Goal: Task Accomplishment & Management: Use online tool/utility

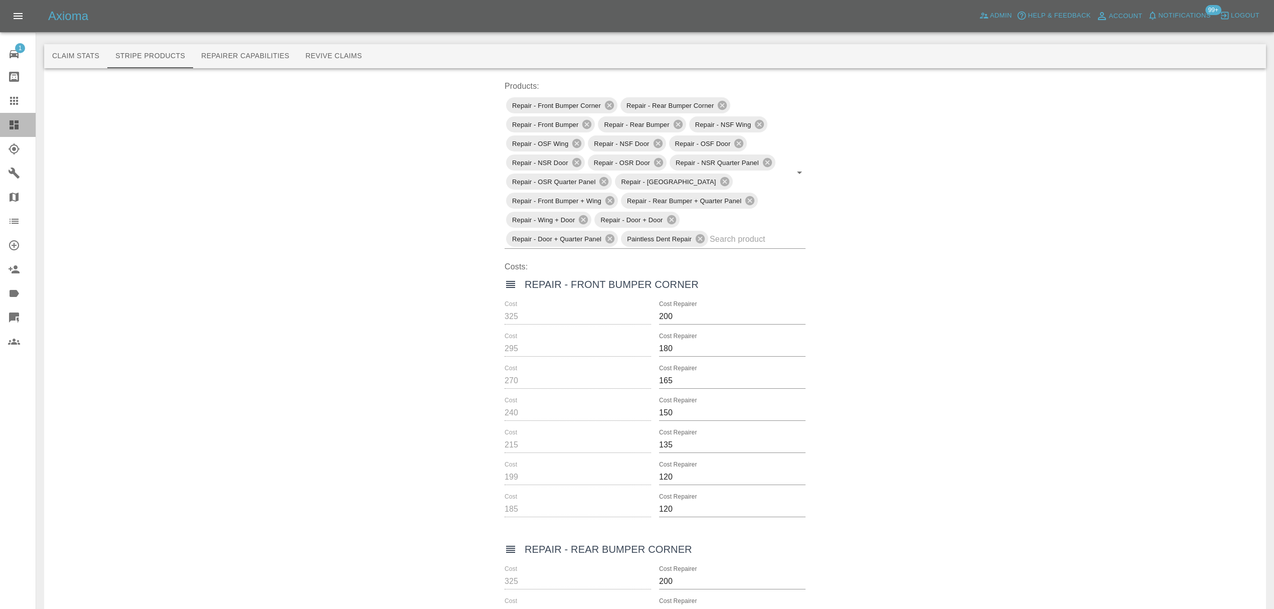
click at [9, 134] on link "Dashboard" at bounding box center [18, 125] width 36 height 24
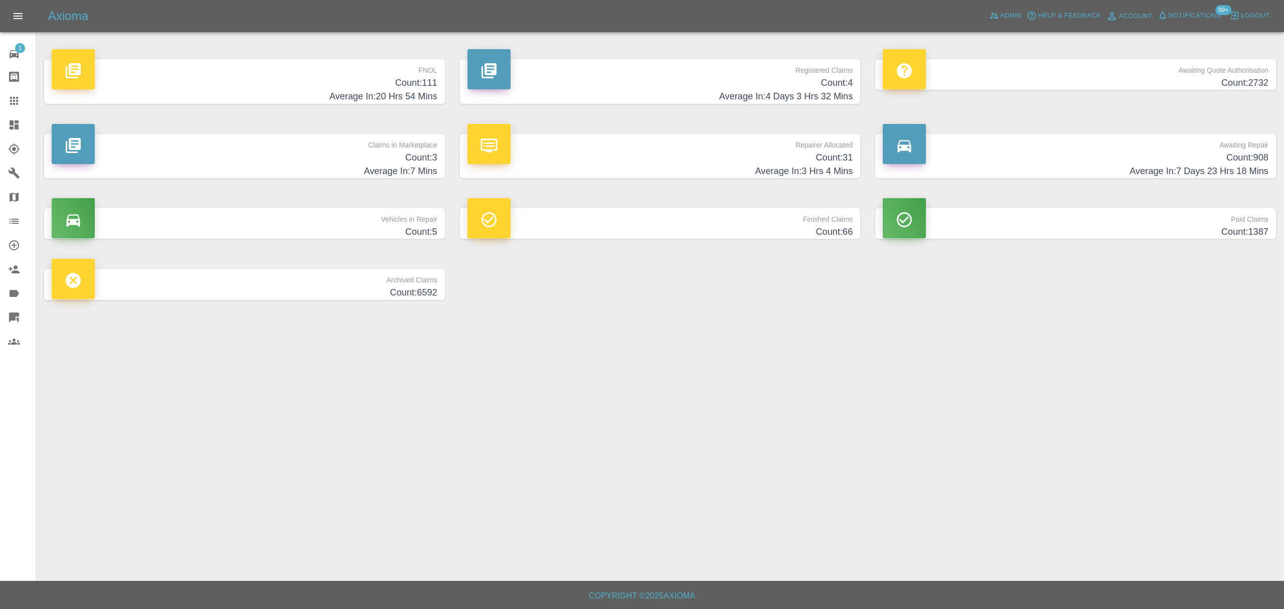
click at [286, 61] on p "FNOL" at bounding box center [245, 67] width 386 height 17
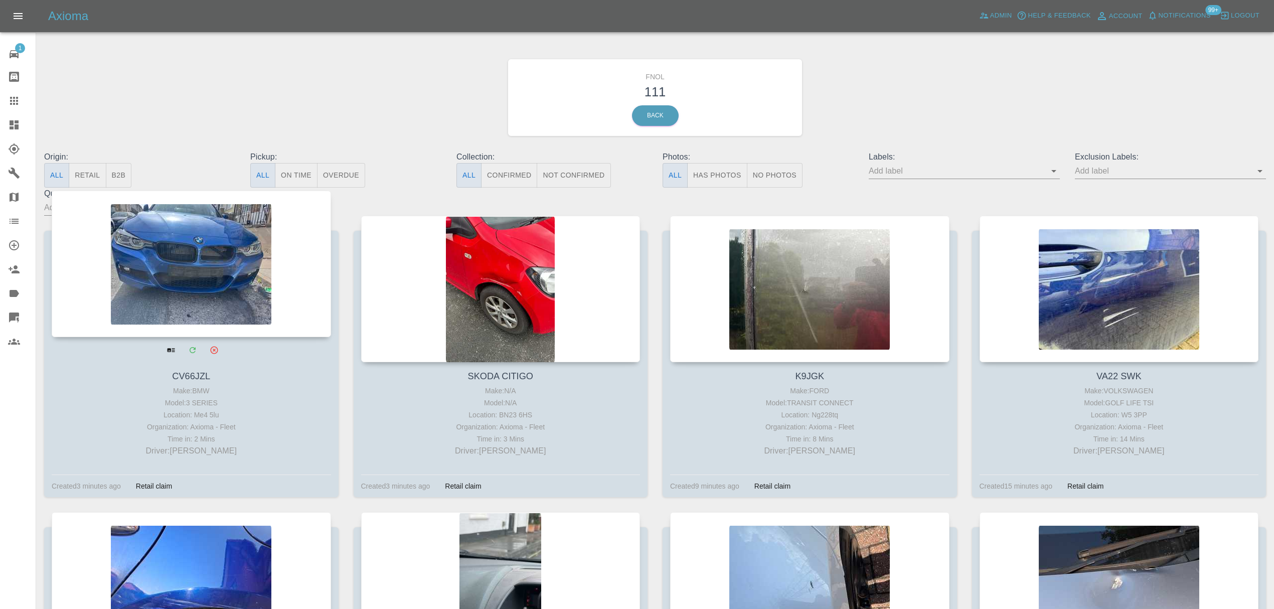
click at [196, 285] on div at bounding box center [191, 264] width 279 height 146
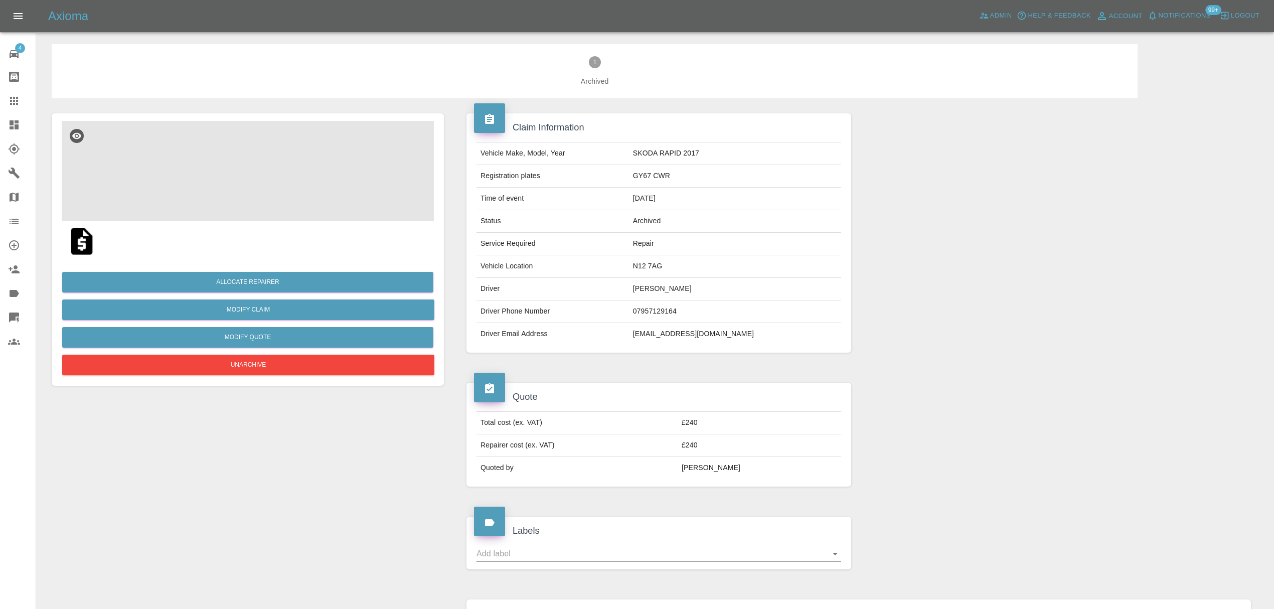
click at [268, 197] on img at bounding box center [248, 171] width 372 height 100
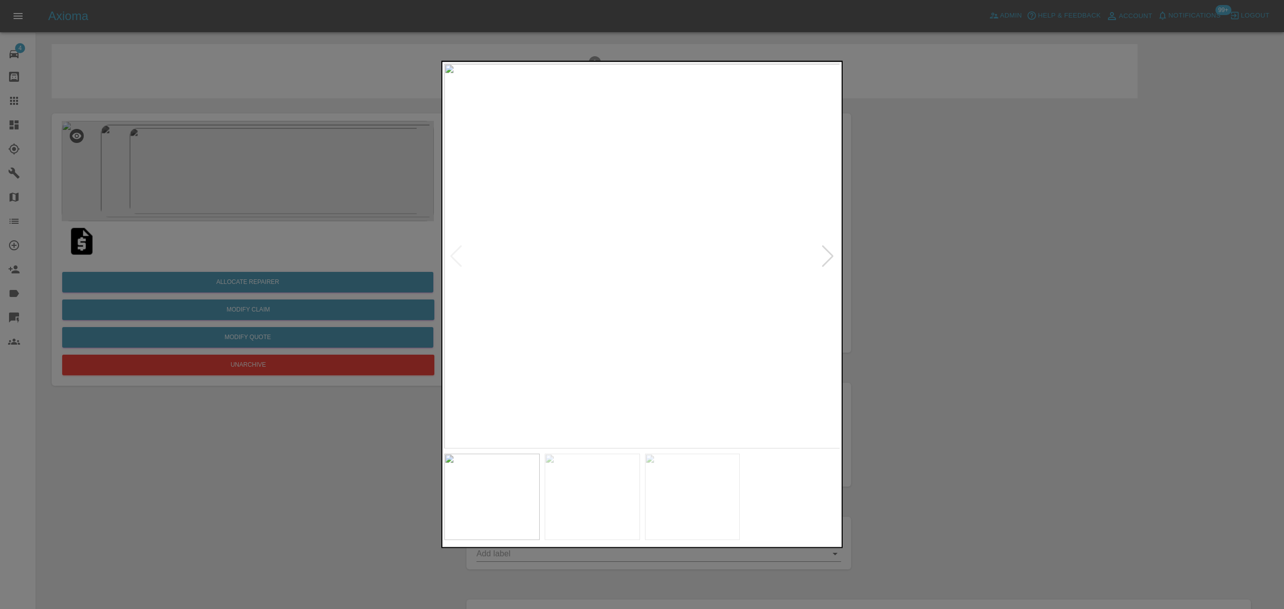
click at [833, 259] on div at bounding box center [828, 256] width 14 height 22
click at [995, 267] on div at bounding box center [642, 304] width 1284 height 609
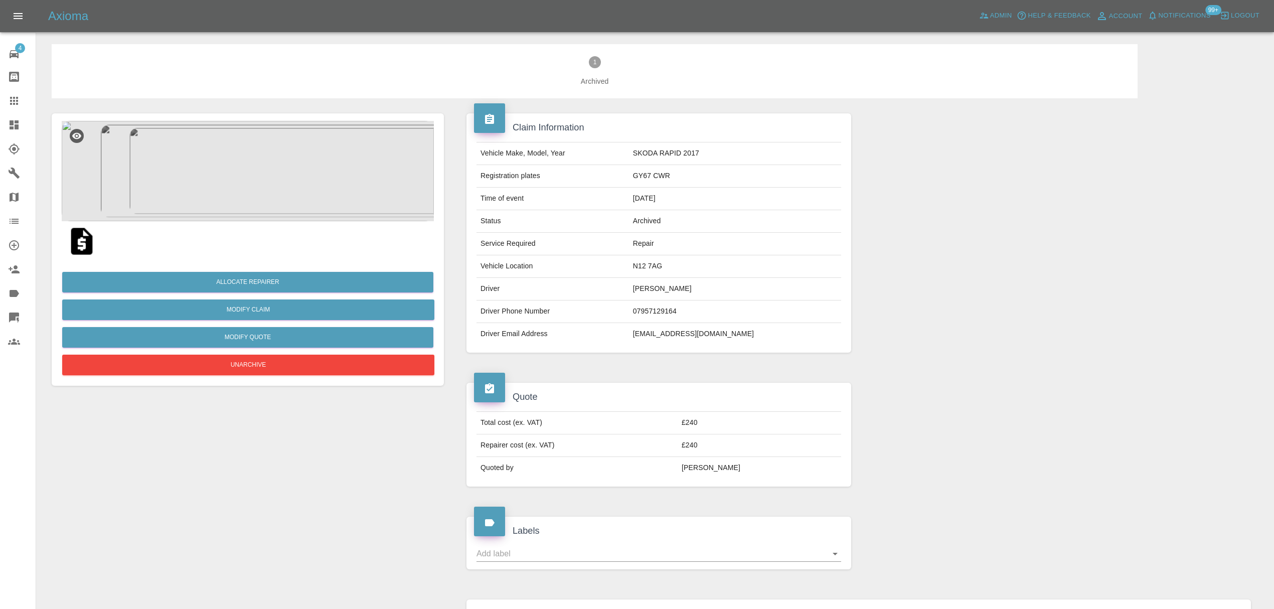
click at [246, 178] on img at bounding box center [248, 171] width 372 height 100
click at [88, 240] on img at bounding box center [82, 241] width 32 height 32
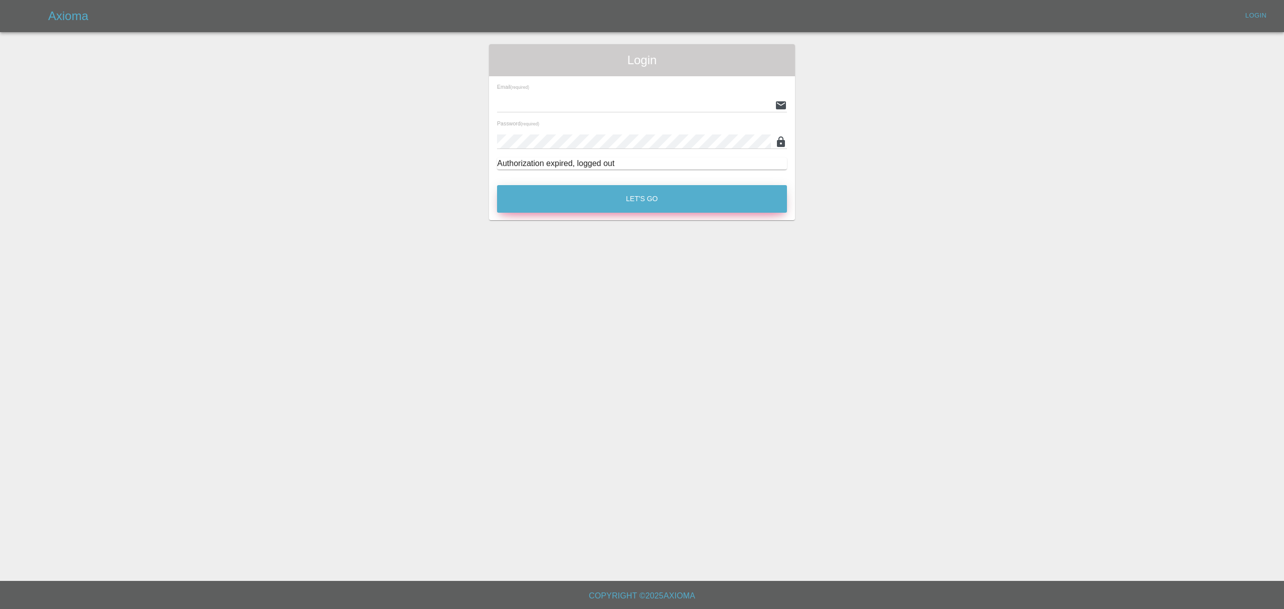
type input "stefano.sironi@axioma.co.uk"
click at [585, 194] on button "Let's Go" at bounding box center [642, 199] width 290 height 28
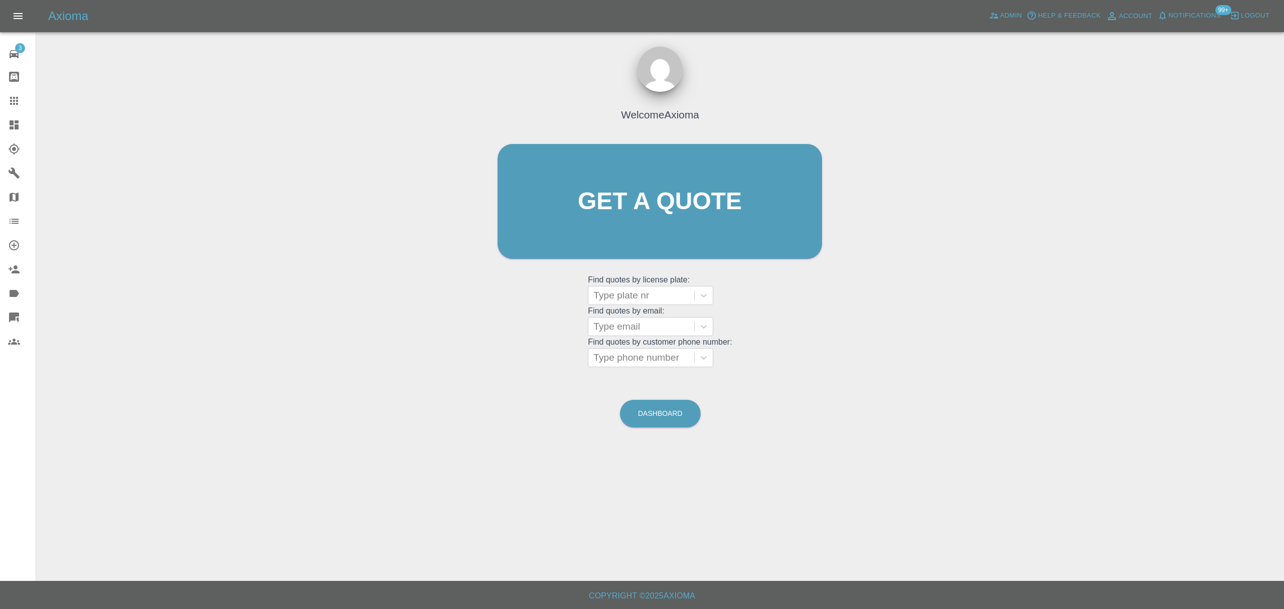
click at [5, 114] on link "Dashboard" at bounding box center [18, 125] width 36 height 24
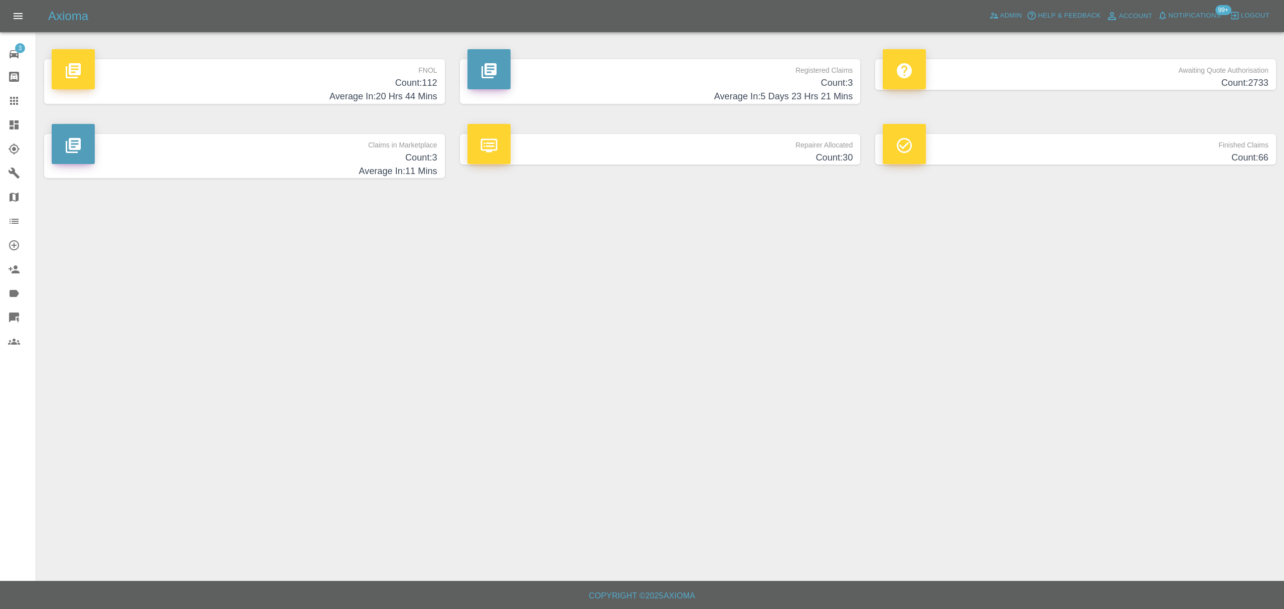
click at [286, 60] on p "FNOL" at bounding box center [245, 67] width 386 height 17
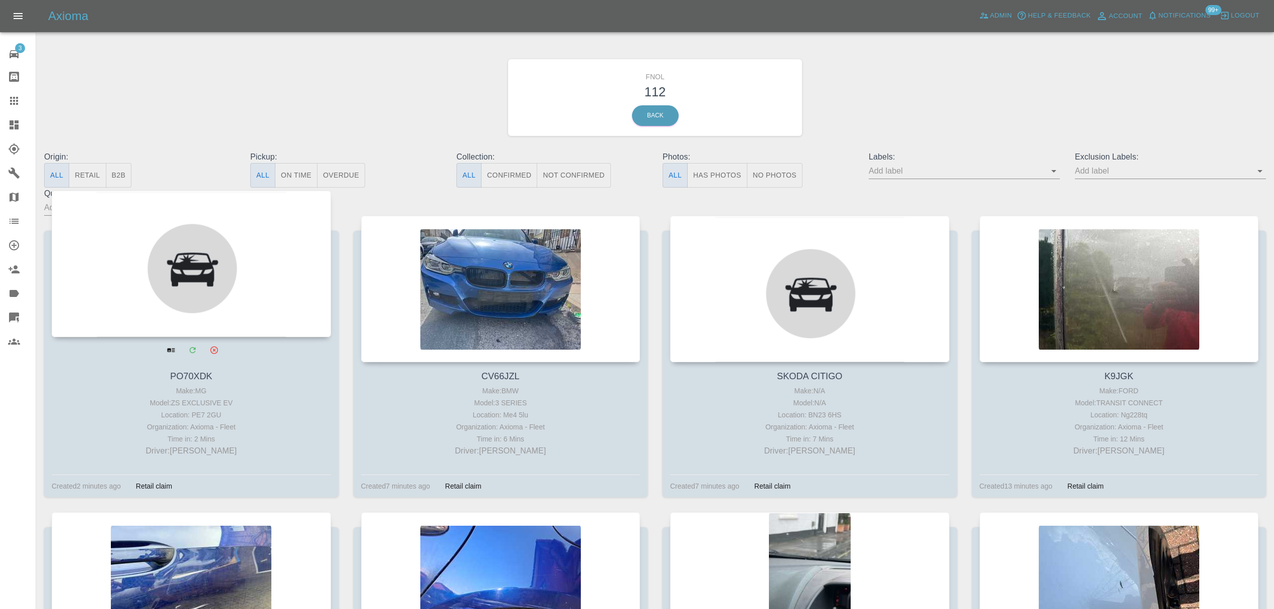
click at [213, 226] on div at bounding box center [191, 264] width 279 height 146
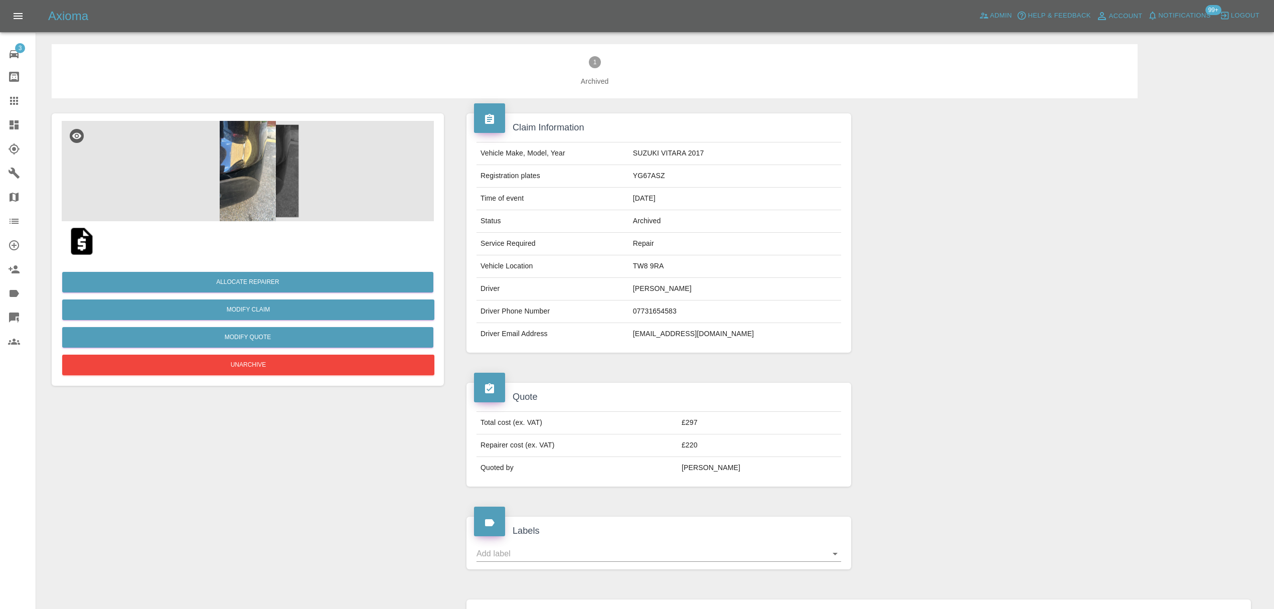
click at [247, 151] on img at bounding box center [248, 171] width 372 height 100
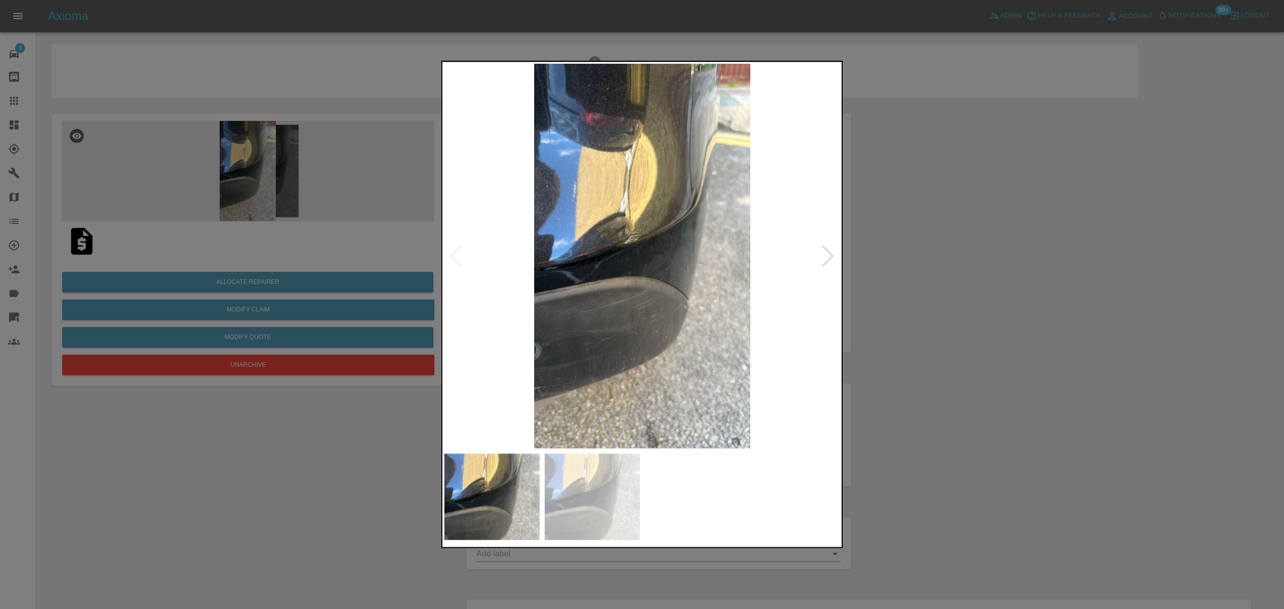
click at [829, 256] on div at bounding box center [828, 256] width 14 height 22
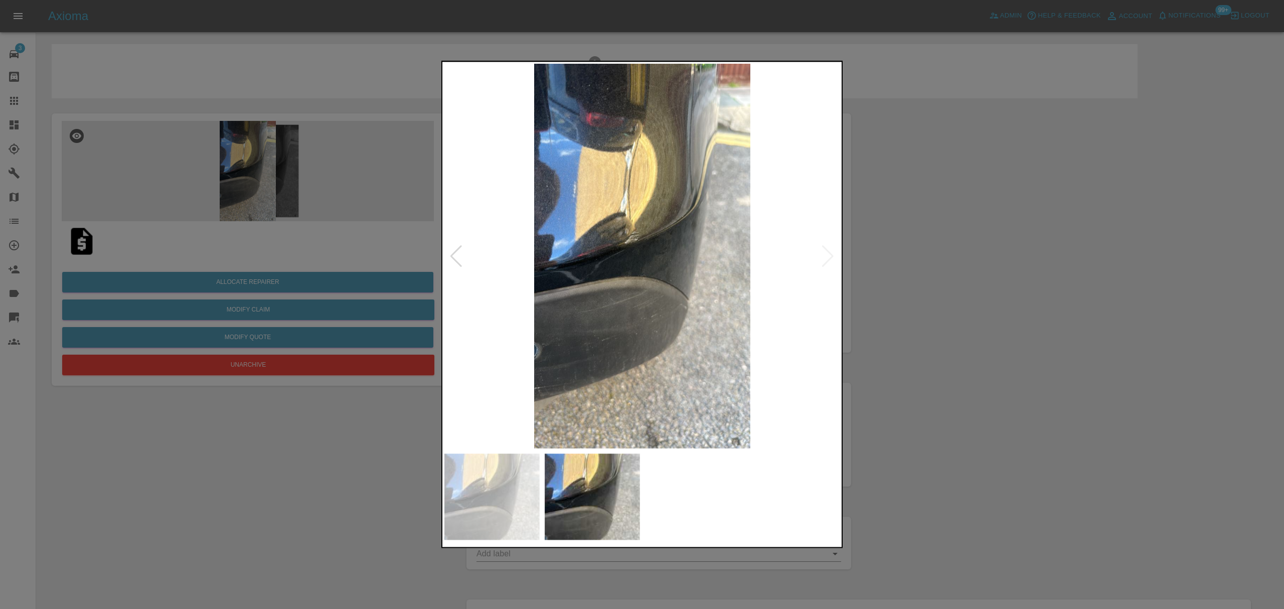
click at [969, 239] on div at bounding box center [642, 304] width 1284 height 609
